Goal: Transaction & Acquisition: Purchase product/service

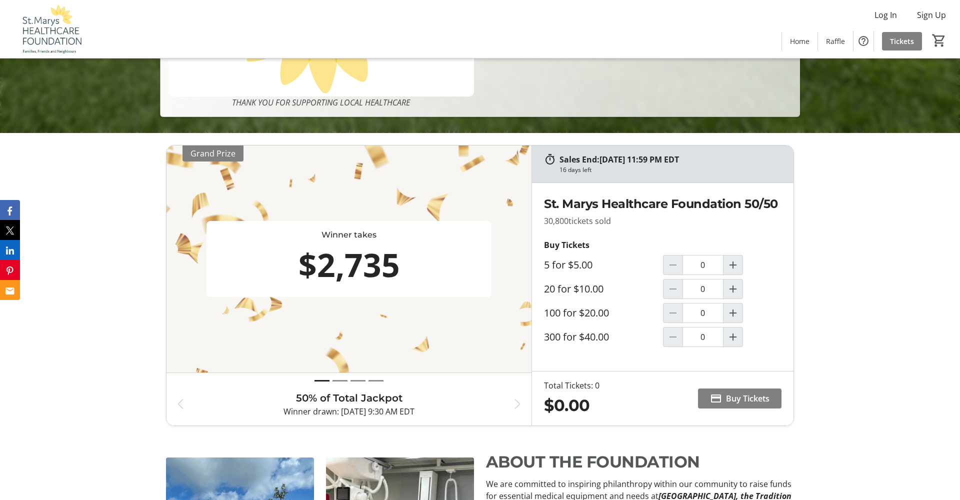
scroll to position [368, 0]
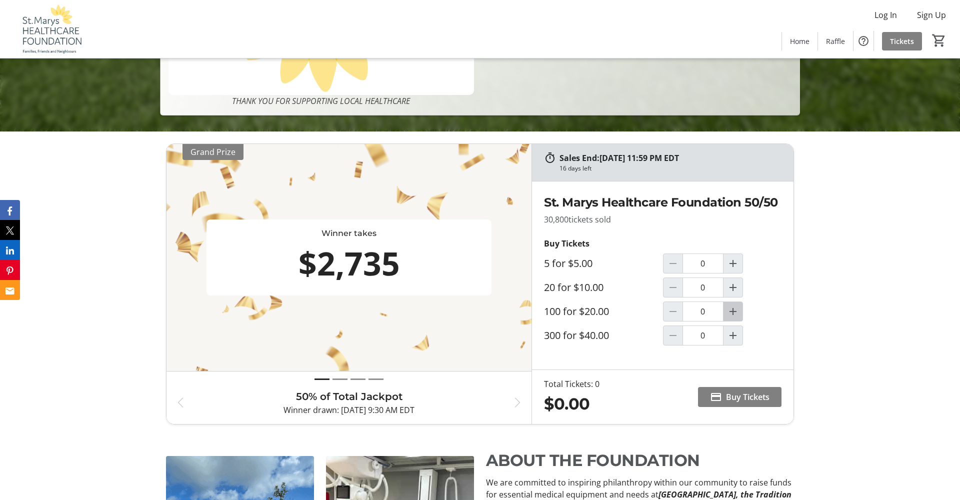
click at [733, 312] on mat-icon "Increment by one" at bounding box center [733, 311] width 12 height 12
click at [728, 398] on span "Buy Tickets" at bounding box center [747, 397] width 43 height 12
type input "1"
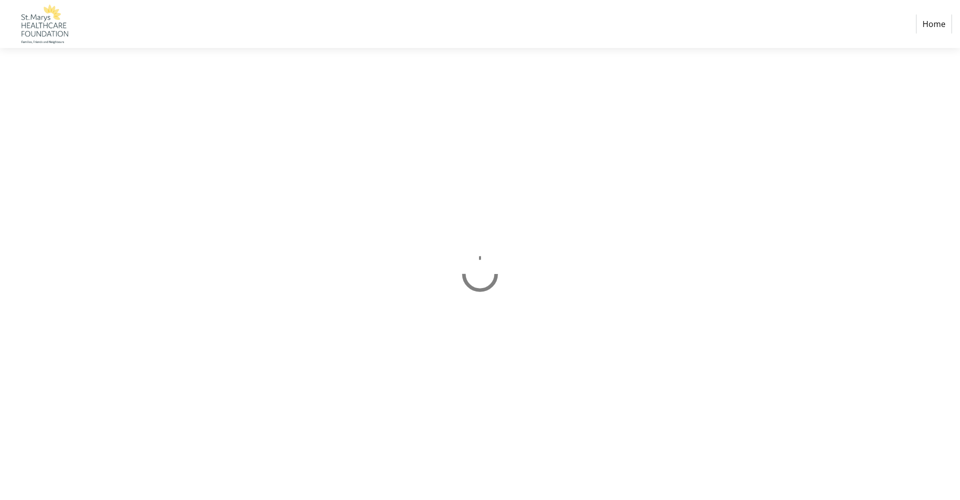
select select "CA"
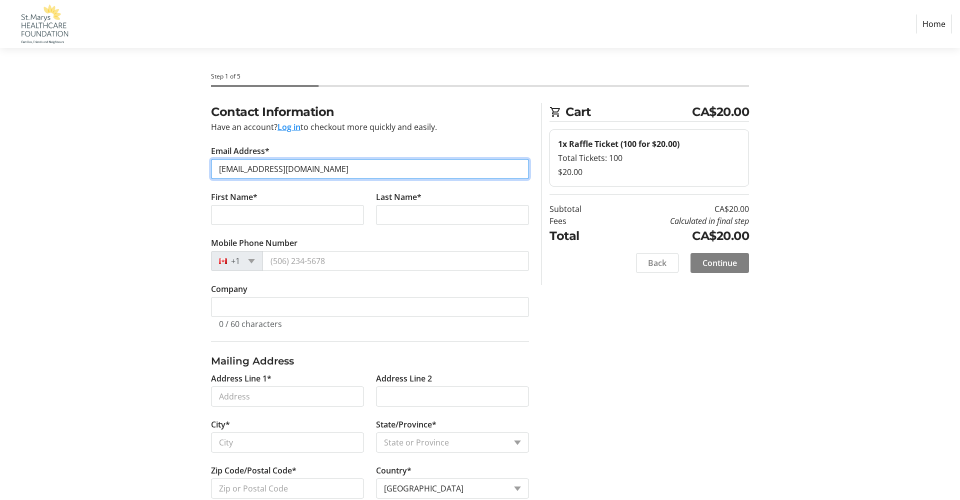
type input "[EMAIL_ADDRESS][DOMAIN_NAME]"
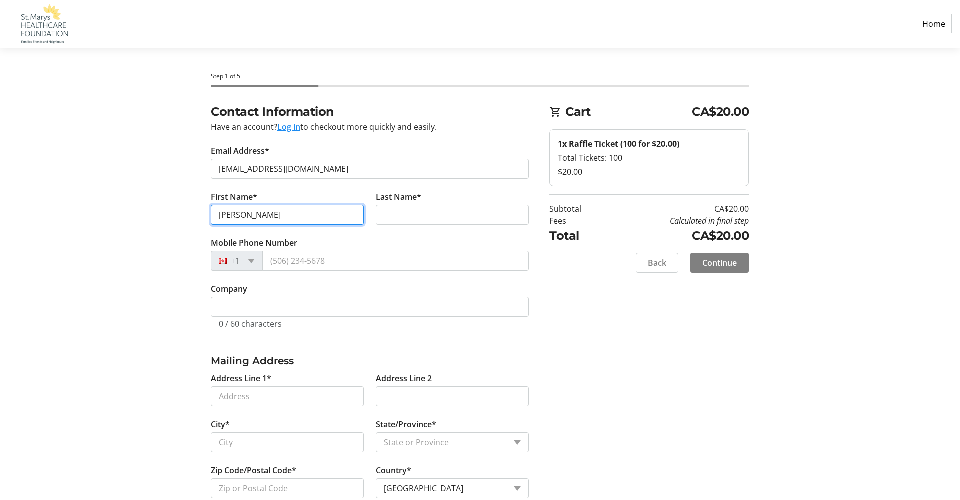
type input "[PERSON_NAME]"
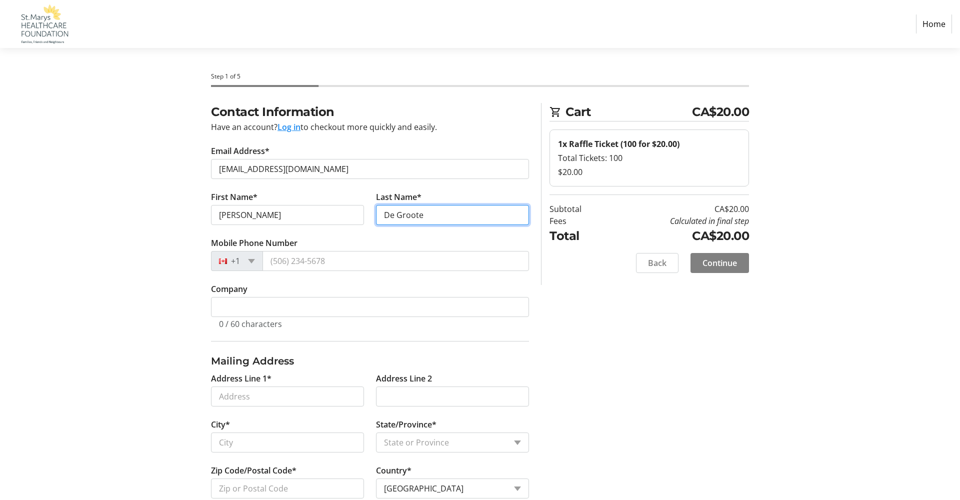
type input "De Groote"
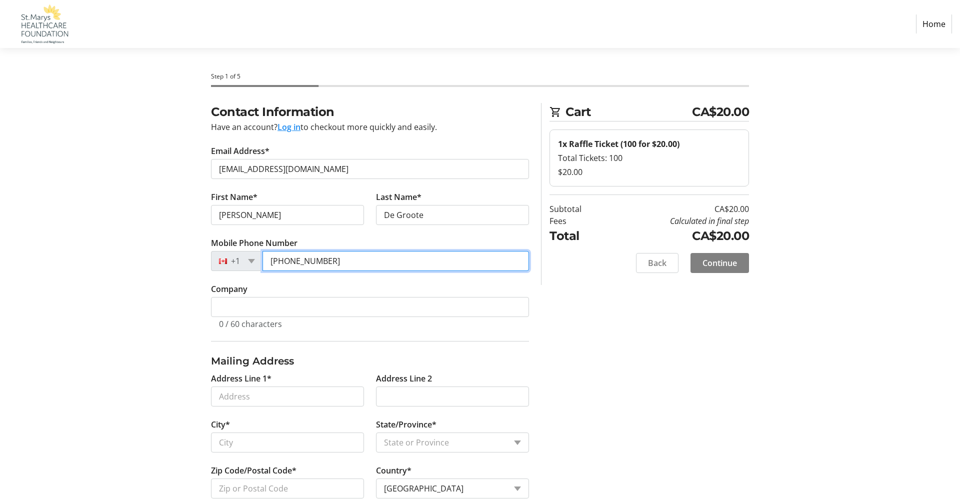
type input "[PHONE_NUMBER]"
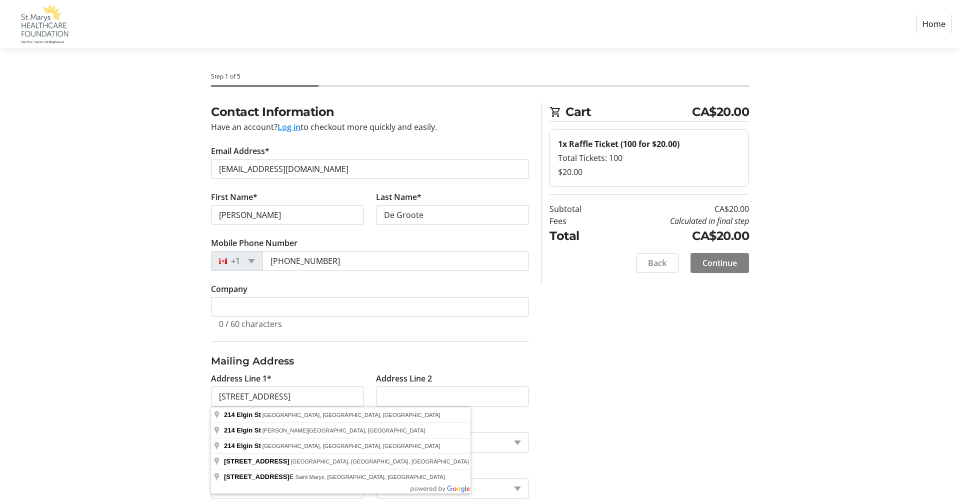
type input "[STREET_ADDRESS]"
type input "Saint Marys"
select select "ON"
type input "N4X 0B5"
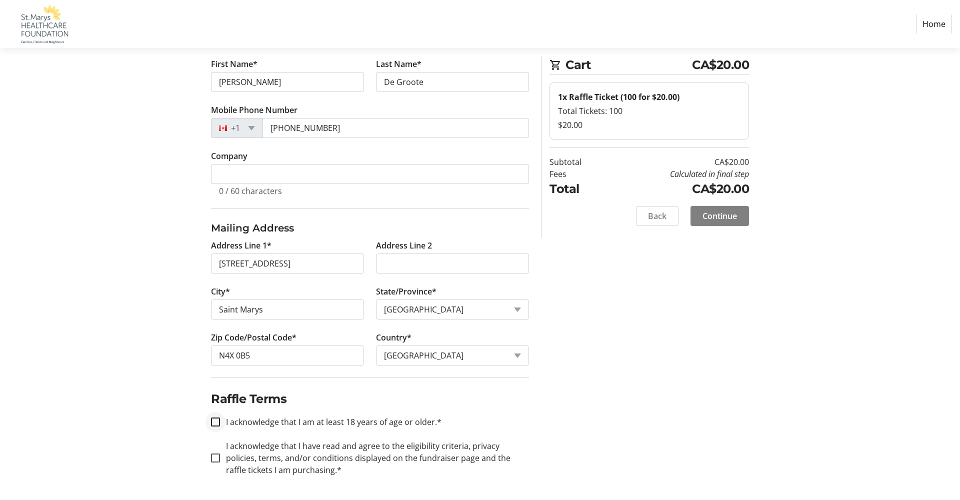
scroll to position [133, 0]
drag, startPoint x: 217, startPoint y: 423, endPoint x: 213, endPoint y: 430, distance: 8.3
click at [217, 423] on input "I acknowledge that I am at least 18 years of age or older.*" at bounding box center [215, 421] width 9 height 9
checkbox input "true"
drag, startPoint x: 214, startPoint y: 456, endPoint x: 307, endPoint y: 434, distance: 95.7
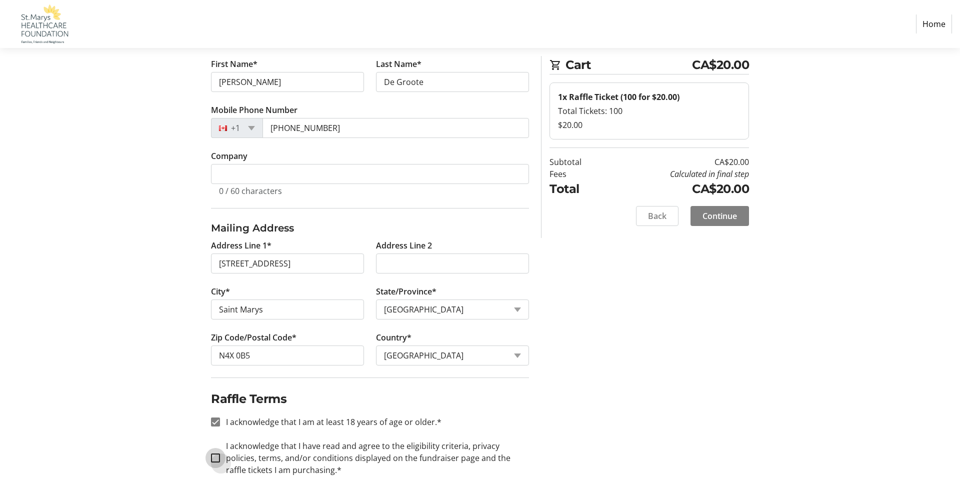
click at [214, 456] on input "I acknowledge that I have read and agree to the eligibility criteria, privacy p…" at bounding box center [215, 457] width 9 height 9
checkbox input "true"
click at [720, 216] on span "Continue" at bounding box center [719, 216] width 34 height 12
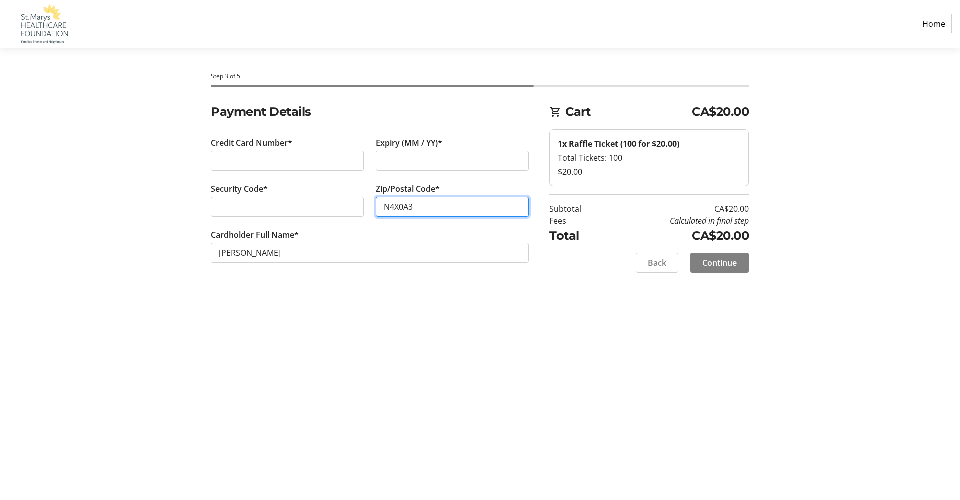
type input "N4X0A3"
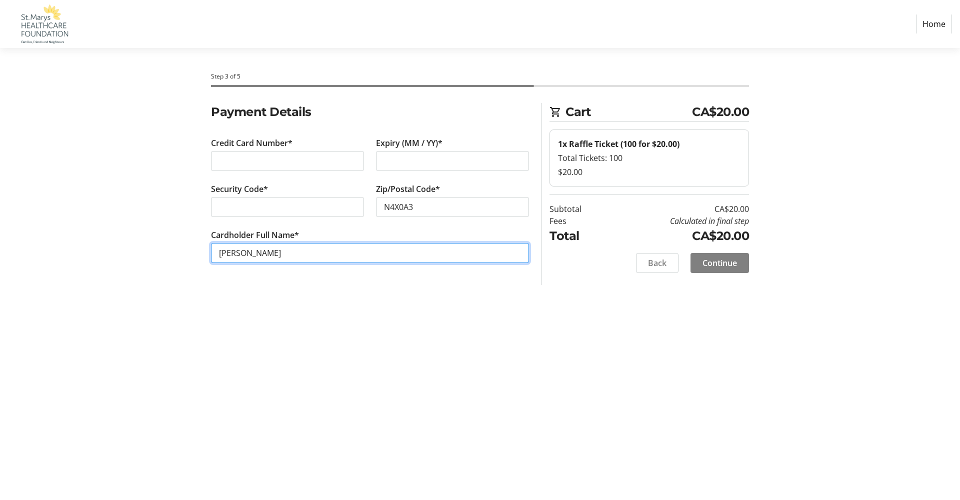
click at [249, 252] on input "[PERSON_NAME]" at bounding box center [370, 253] width 318 height 20
type input "[PERSON_NAME]"
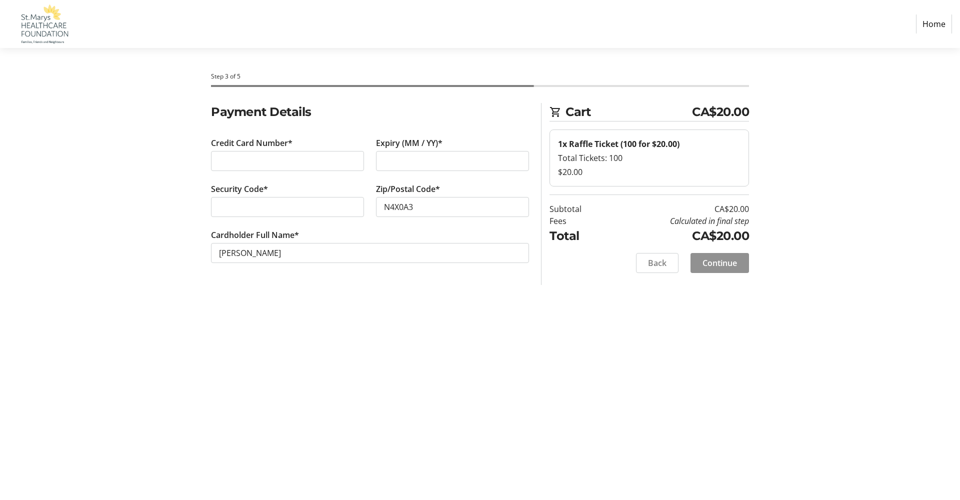
click at [722, 264] on span "Continue" at bounding box center [719, 263] width 34 height 12
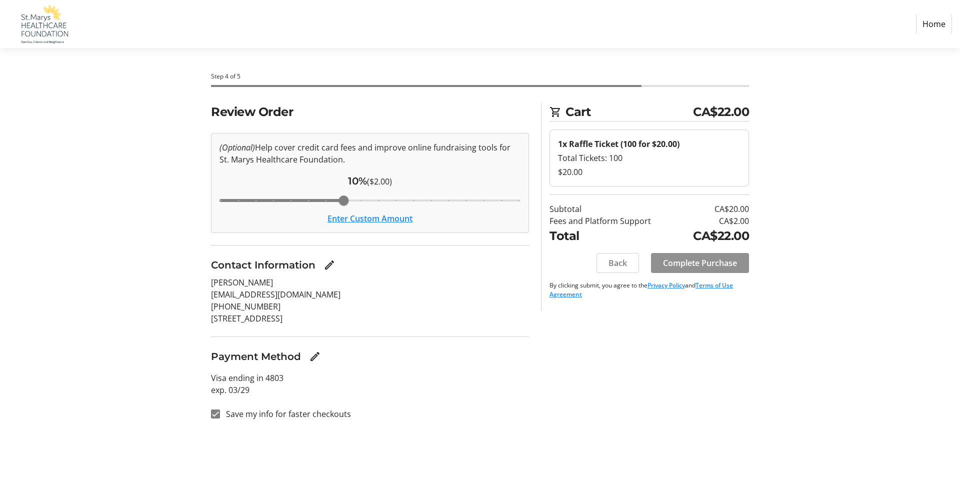
click at [683, 263] on span "Complete Purchase" at bounding box center [700, 263] width 74 height 12
